Goal: Navigation & Orientation: Find specific page/section

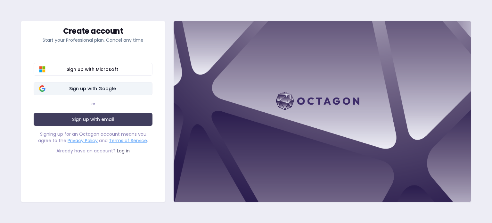
click at [91, 86] on span "Sign up with Google" at bounding box center [92, 88] width 109 height 6
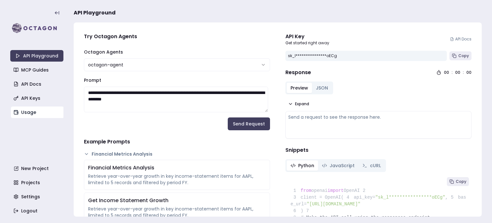
click at [38, 111] on link "Usage" at bounding box center [37, 112] width 53 height 12
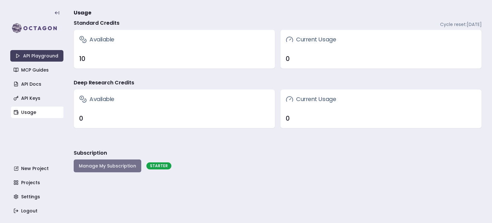
click at [120, 159] on button "Manage My Subscription" at bounding box center [108, 165] width 68 height 13
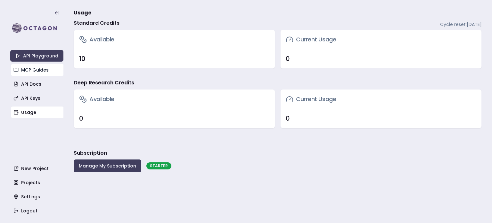
click at [39, 71] on link "MCP Guides" at bounding box center [37, 70] width 53 height 12
